Goal: Transaction & Acquisition: Purchase product/service

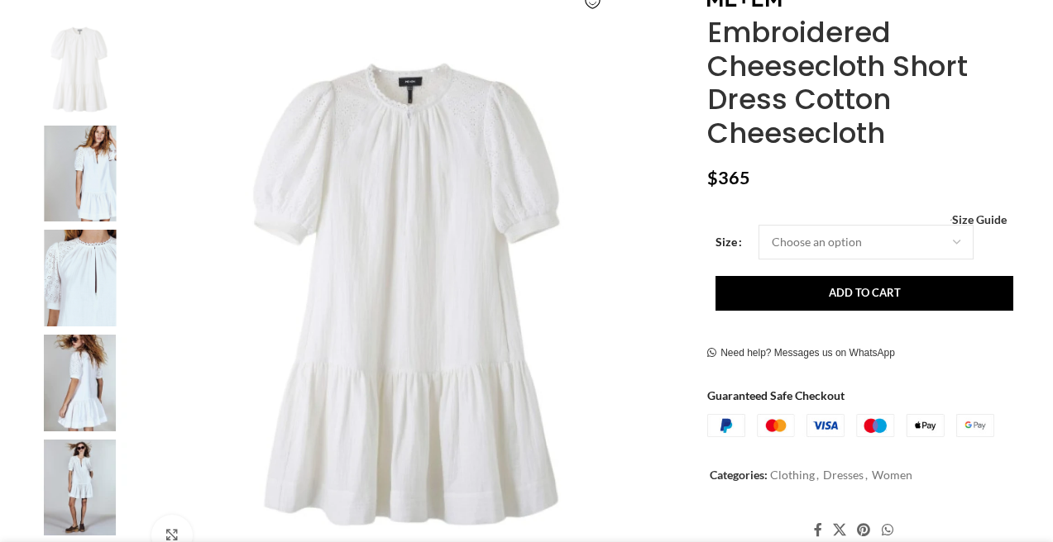
scroll to position [313, 0]
click at [950, 233] on select "Choose an option 4UK 6UK 8 [GEOGRAPHIC_DATA] 10 [GEOGRAPHIC_DATA] 12 [GEOGRAPHI…" at bounding box center [865, 242] width 215 height 35
click at [83, 264] on img "3 / 10" at bounding box center [80, 279] width 101 height 97
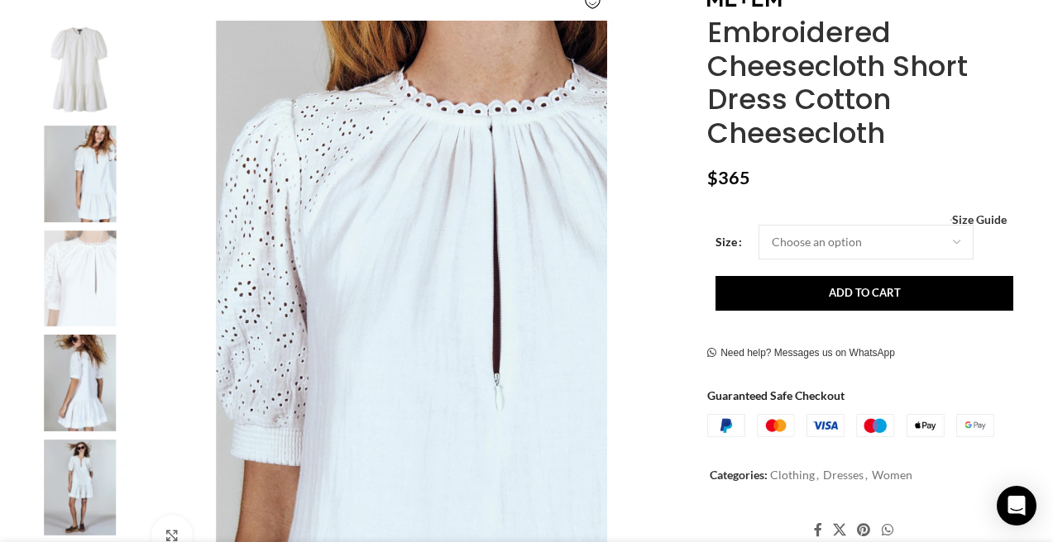
scroll to position [0, 174]
click at [78, 396] on img "4 / 10" at bounding box center [80, 383] width 101 height 97
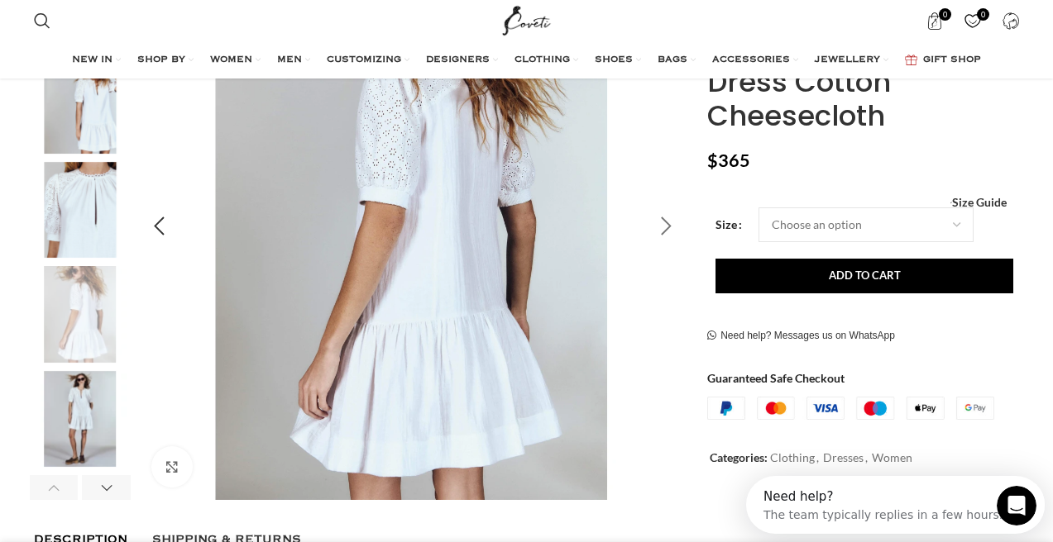
scroll to position [0, 0]
click at [667, 222] on div "Next slide" at bounding box center [665, 226] width 41 height 41
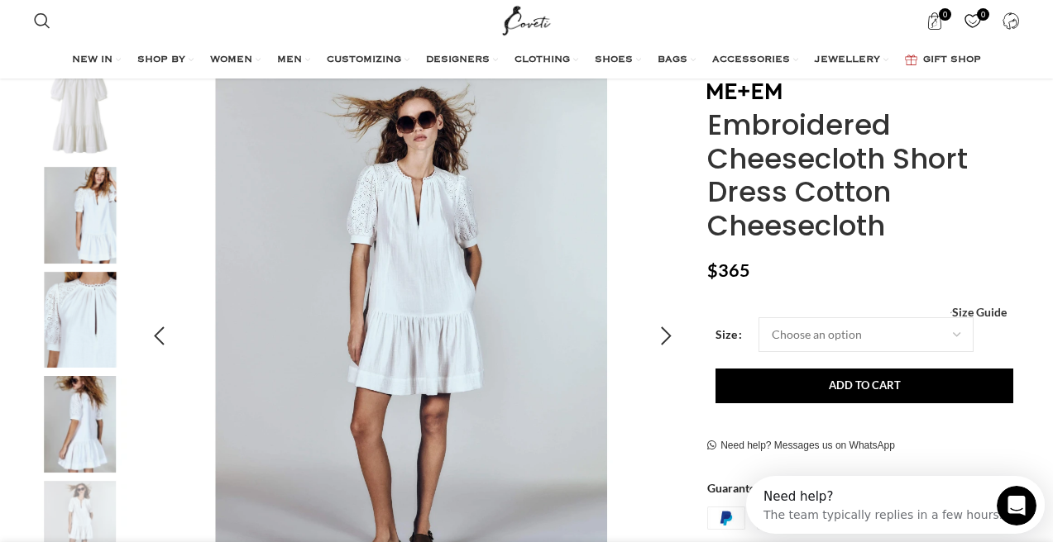
scroll to position [260, 0]
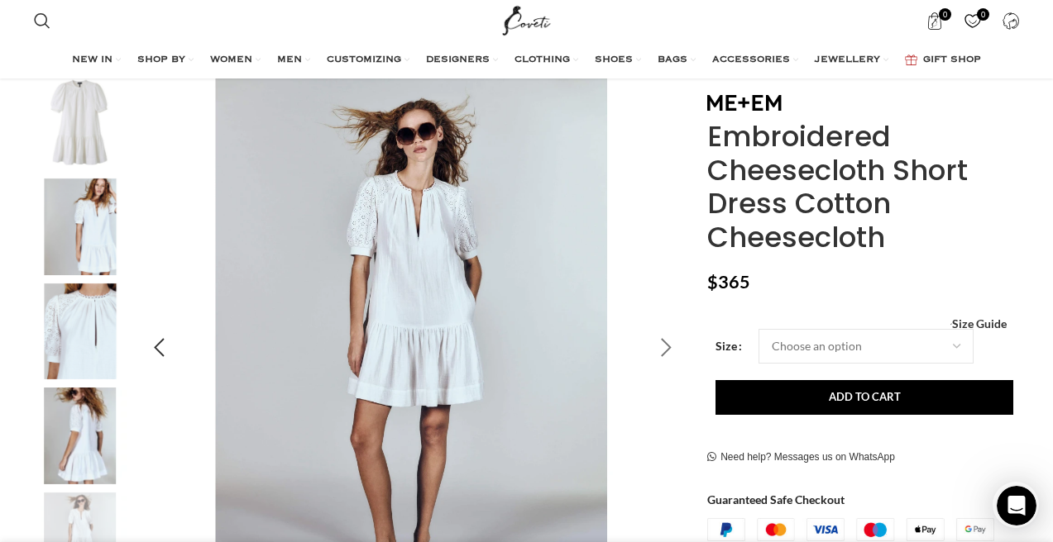
click at [670, 342] on div "Next slide" at bounding box center [665, 347] width 41 height 41
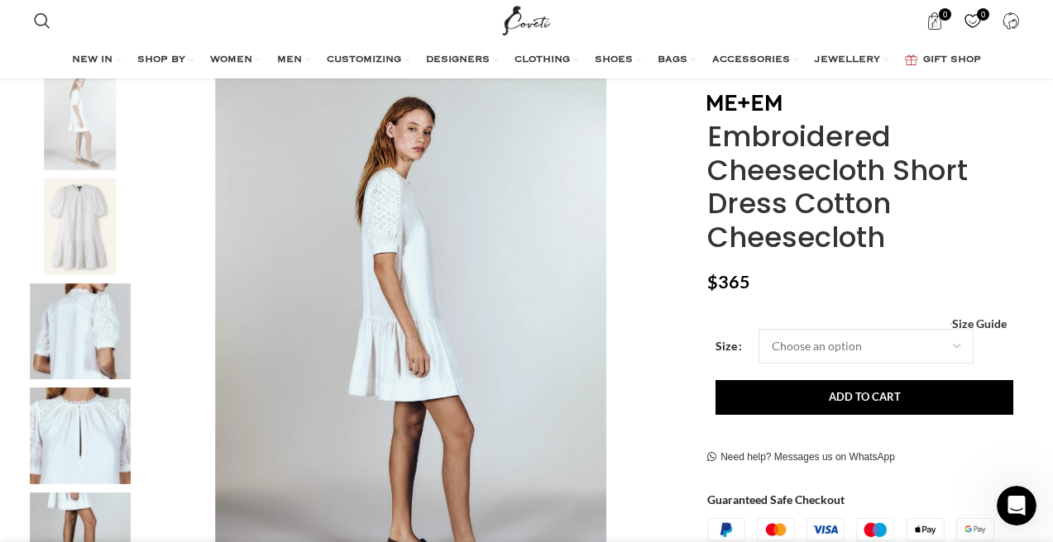
scroll to position [0, 348]
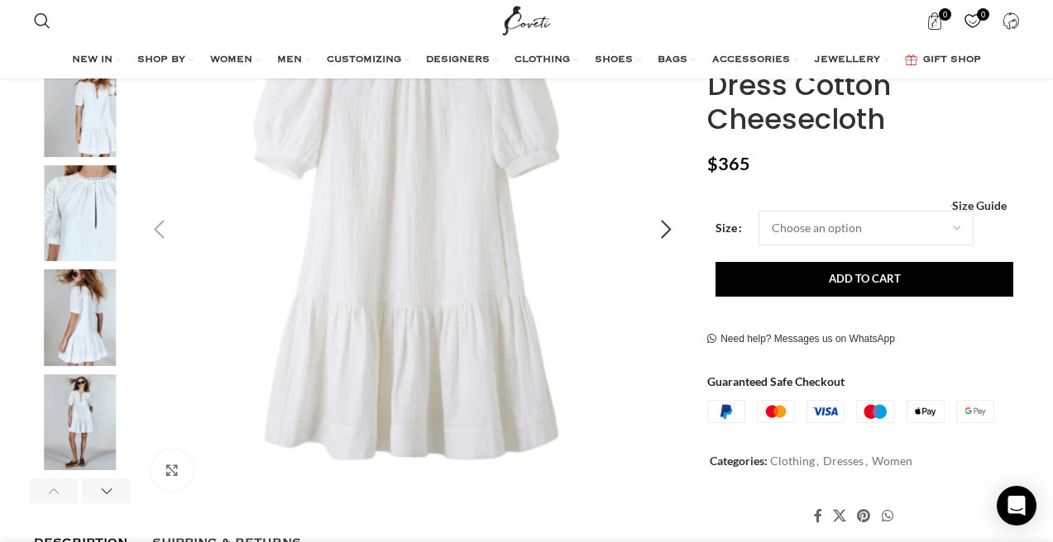
scroll to position [373, 0]
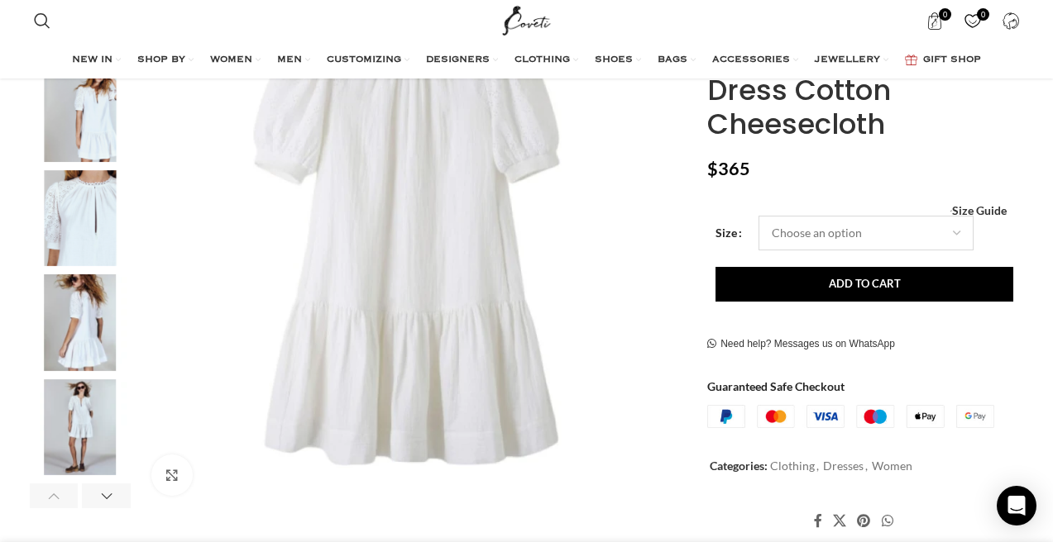
click at [906, 234] on select "Choose an option 4UK 6UK 8 [GEOGRAPHIC_DATA] 10 [GEOGRAPHIC_DATA] 12 [GEOGRAPHI…" at bounding box center [865, 233] width 215 height 35
